Goal: Information Seeking & Learning: Learn about a topic

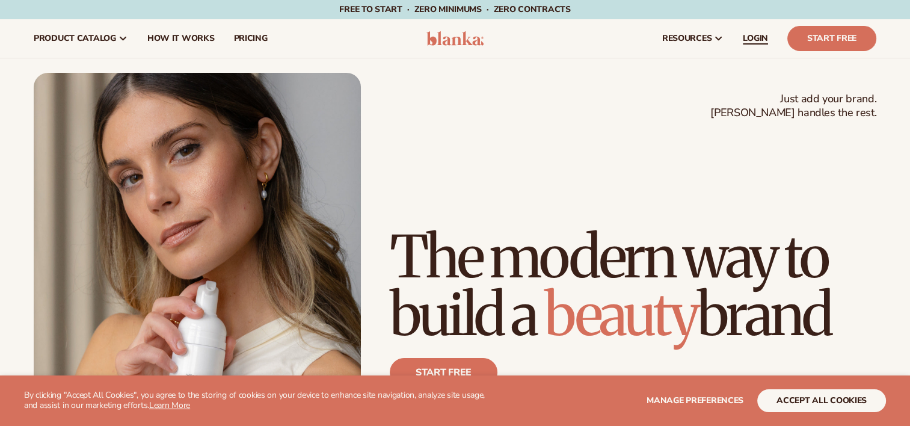
click at [762, 43] on span "LOGIN" at bounding box center [754, 39] width 25 height 10
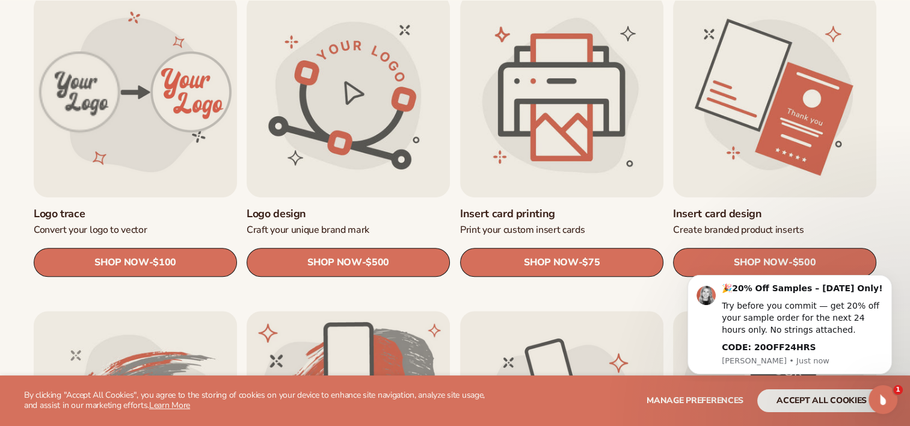
scroll to position [442, 0]
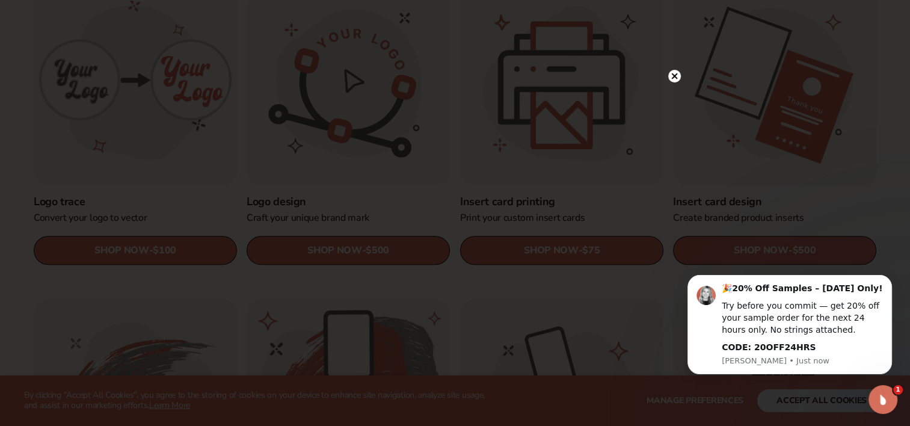
click at [675, 71] on circle at bounding box center [674, 76] width 13 height 13
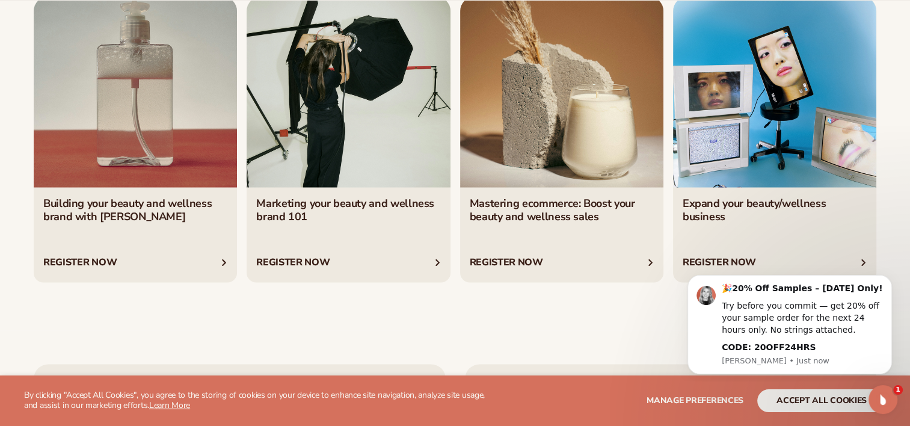
scroll to position [2193, 0]
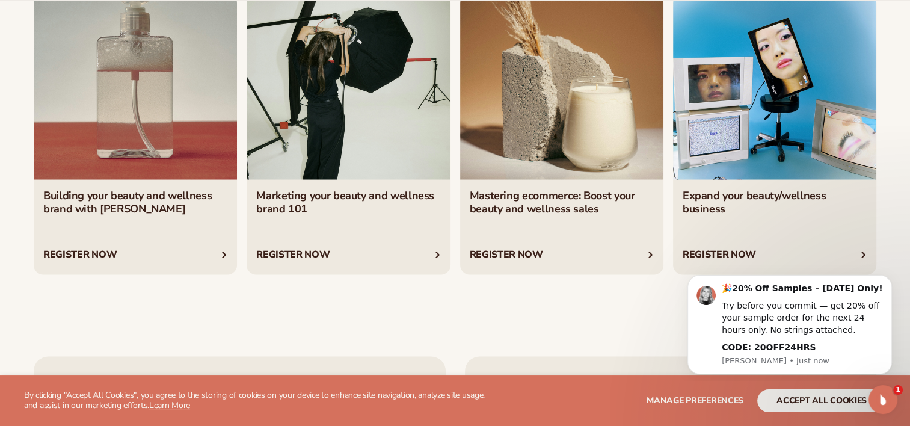
click at [342, 203] on link "2 / 4" at bounding box center [347, 132] width 203 height 286
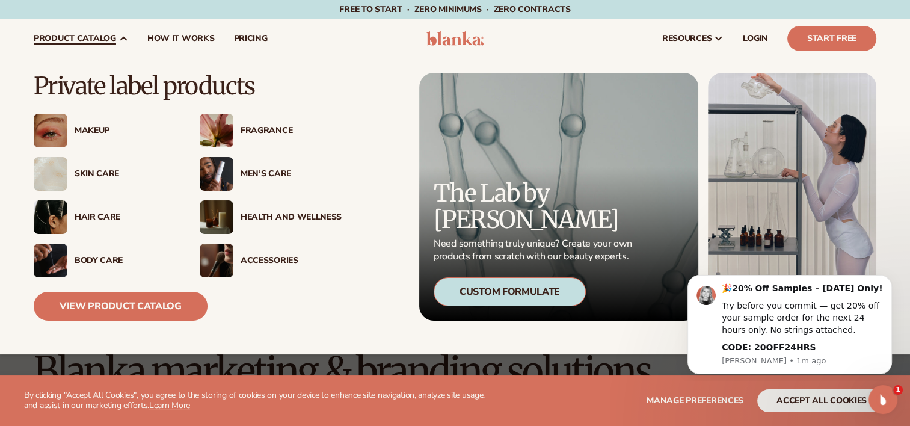
click at [98, 170] on div "Skin Care" at bounding box center [125, 174] width 101 height 10
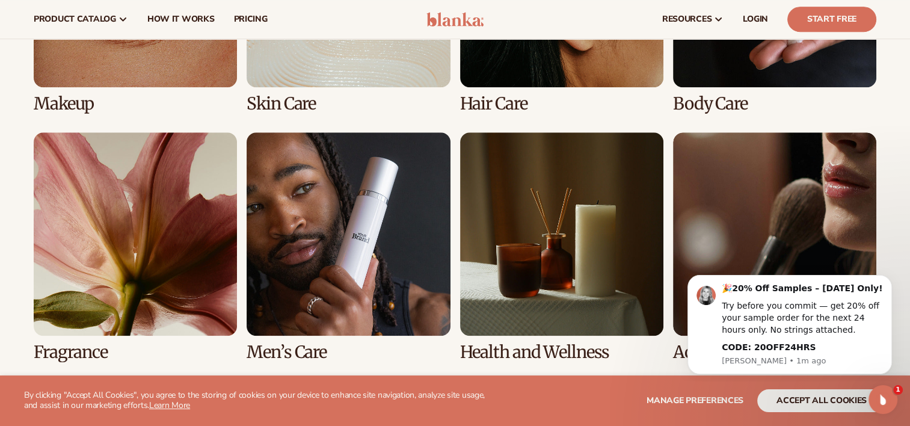
scroll to position [988, 0]
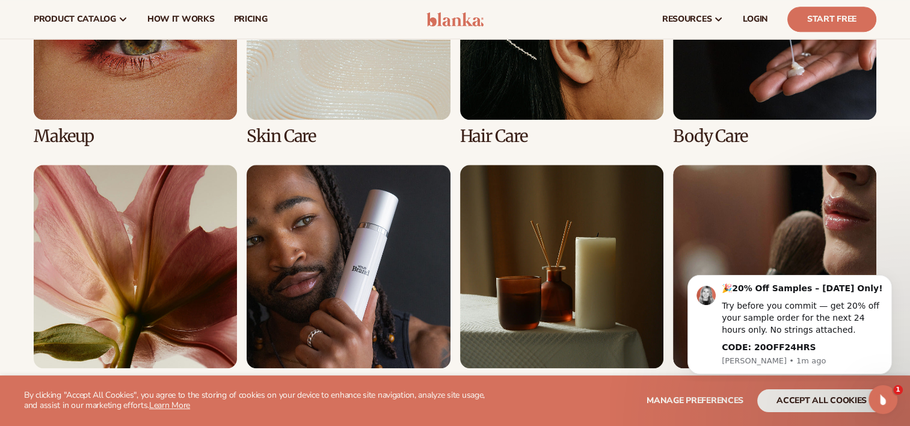
click at [384, 268] on link "6 / 8" at bounding box center [347, 279] width 203 height 229
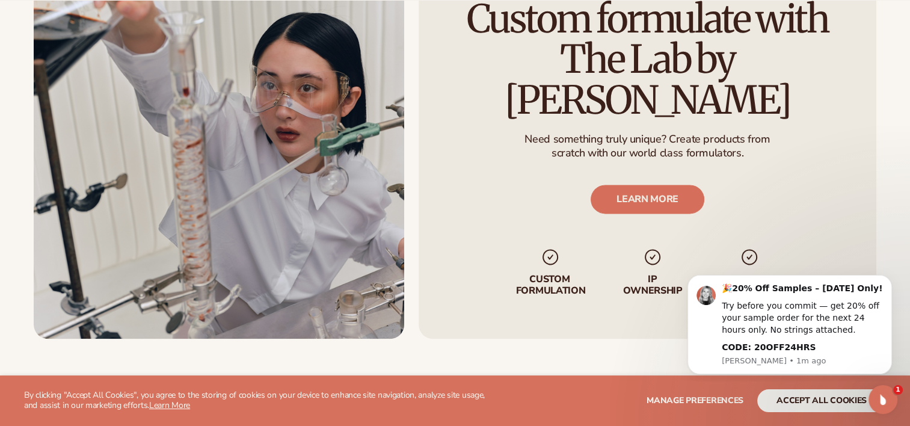
scroll to position [1579, 0]
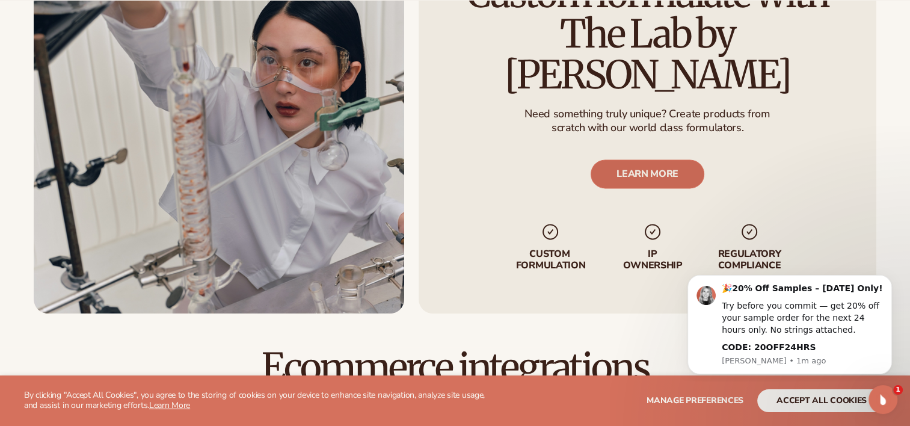
click at [630, 162] on link "LEARN MORE" at bounding box center [647, 173] width 114 height 29
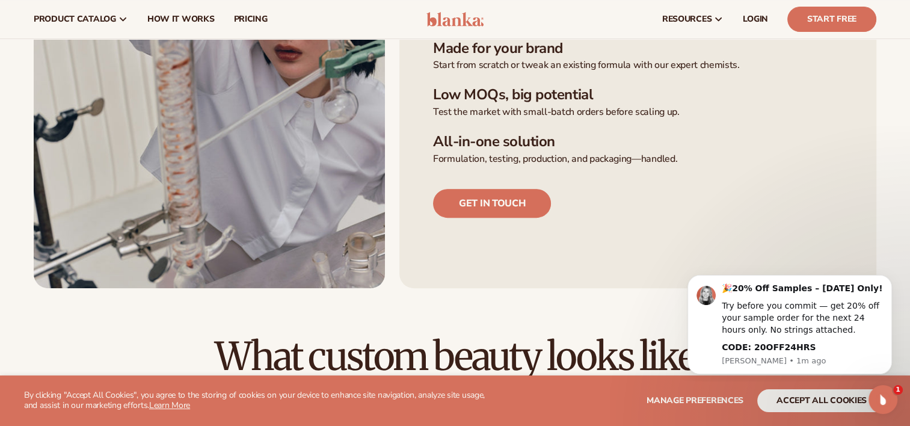
scroll to position [435, 0]
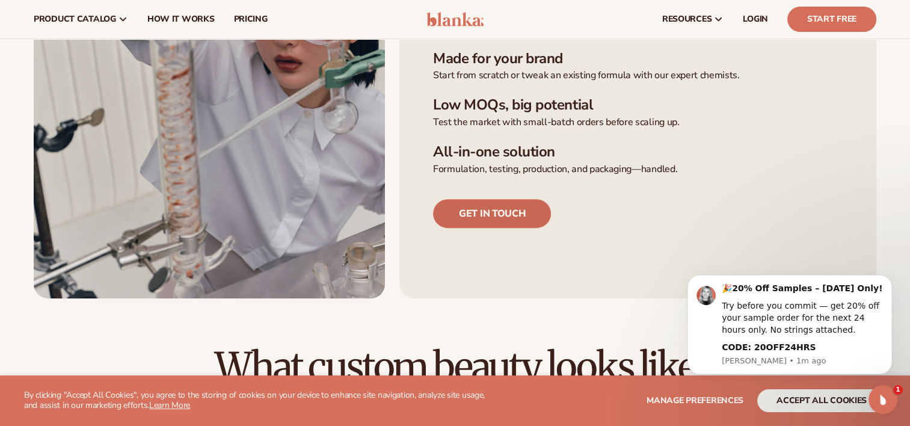
click at [473, 202] on link "Get in touch" at bounding box center [492, 213] width 118 height 29
